Goal: Go to known website: Access a specific website the user already knows

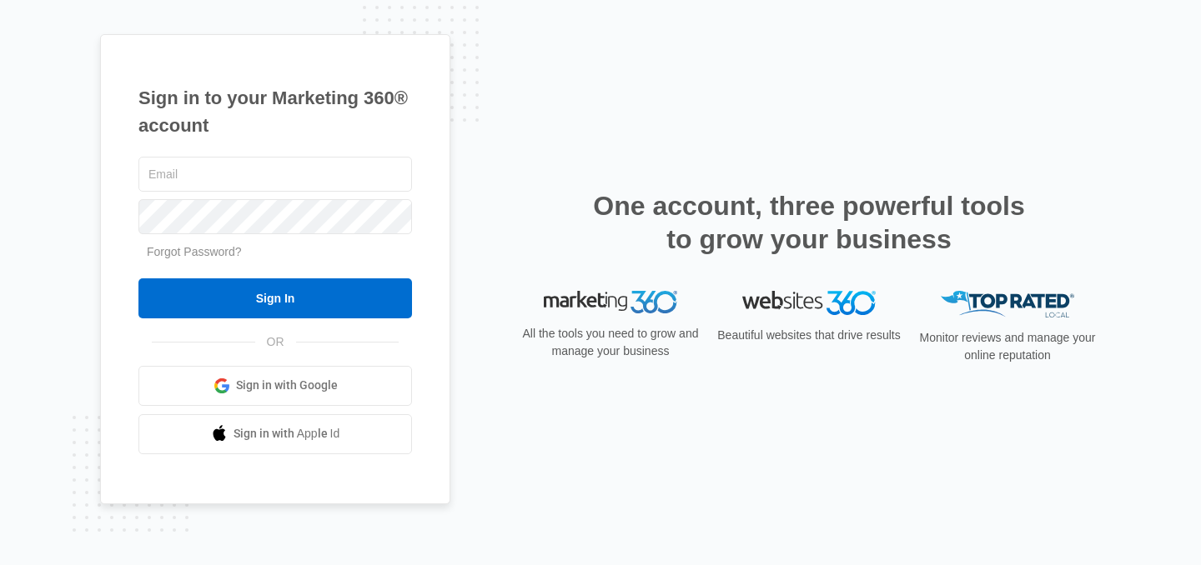
type input "[EMAIL_ADDRESS][DOMAIN_NAME]"
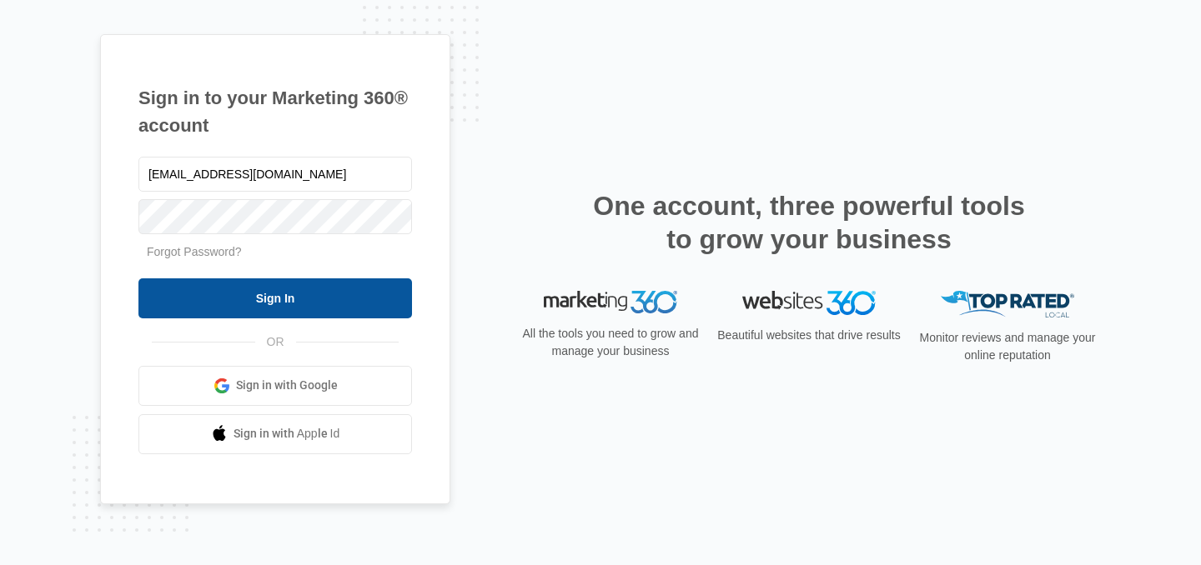
click at [350, 304] on input "Sign In" at bounding box center [274, 298] width 273 height 40
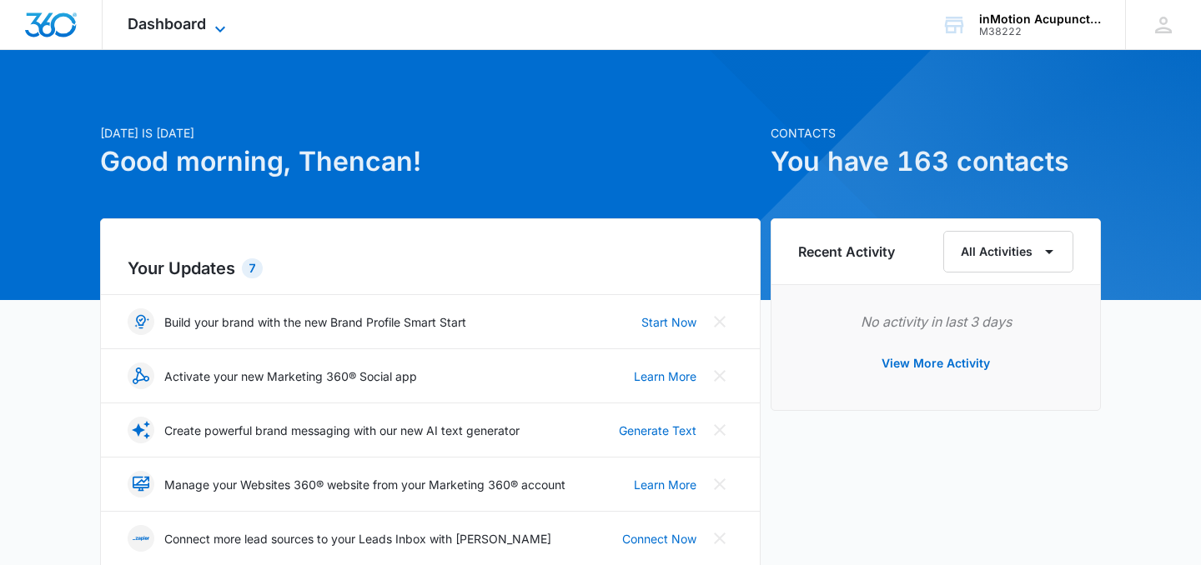
click at [193, 28] on span "Dashboard" at bounding box center [167, 24] width 78 height 18
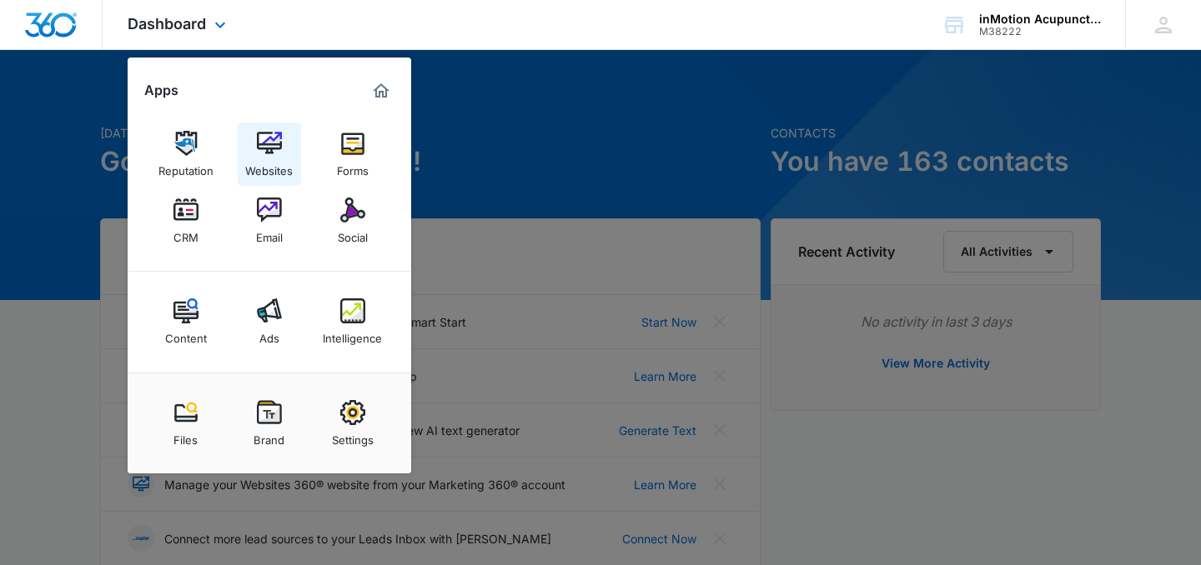
click at [260, 156] on div "Websites" at bounding box center [269, 167] width 48 height 22
